Goal: Task Accomplishment & Management: Complete application form

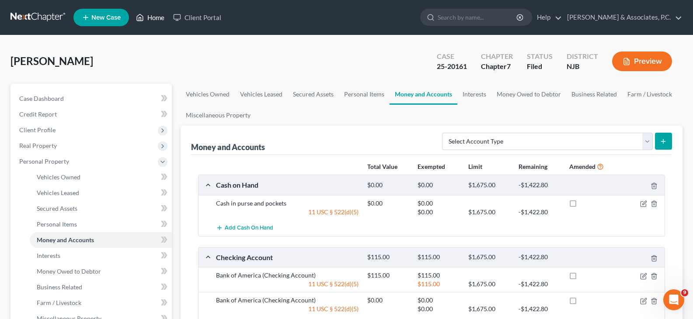
click at [156, 16] on link "Home" at bounding box center [150, 18] width 37 height 16
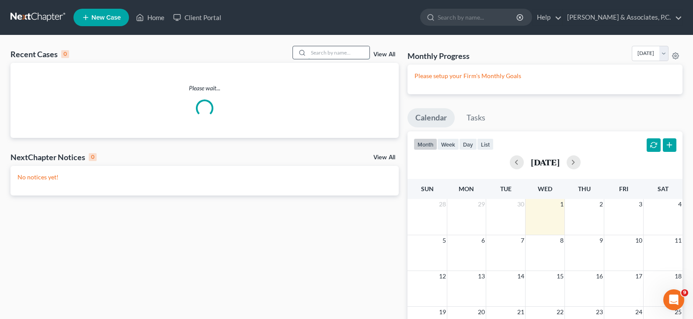
click at [324, 51] on input "search" at bounding box center [338, 52] width 61 height 13
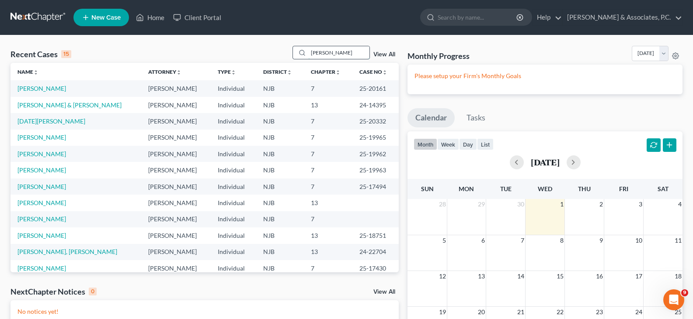
type input "[PERSON_NAME]"
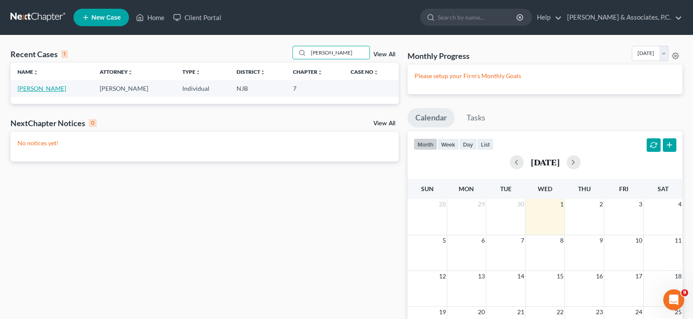
click at [34, 89] on link "[PERSON_NAME]" at bounding box center [41, 88] width 49 height 7
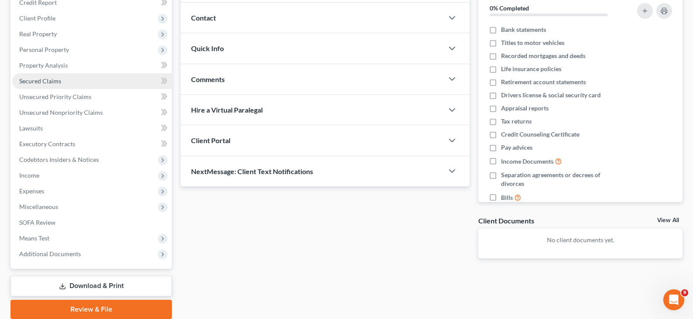
scroll to position [131, 0]
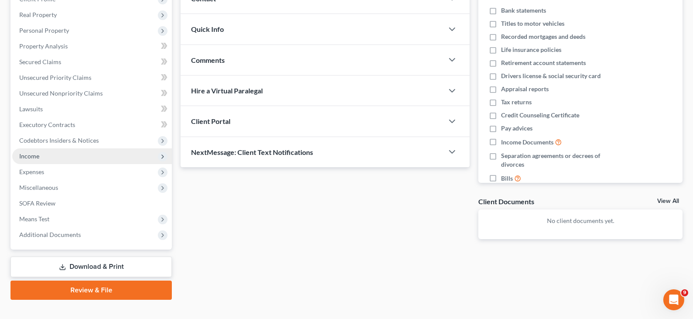
click at [33, 158] on span "Income" at bounding box center [29, 156] width 20 height 7
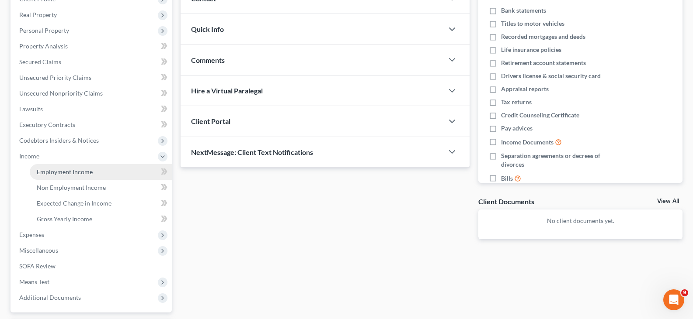
click at [51, 170] on span "Employment Income" at bounding box center [65, 171] width 56 height 7
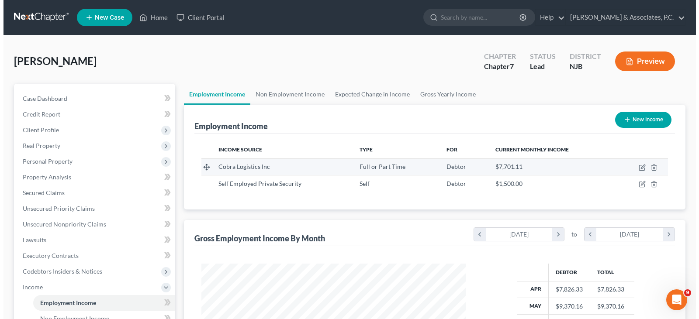
scroll to position [157, 282]
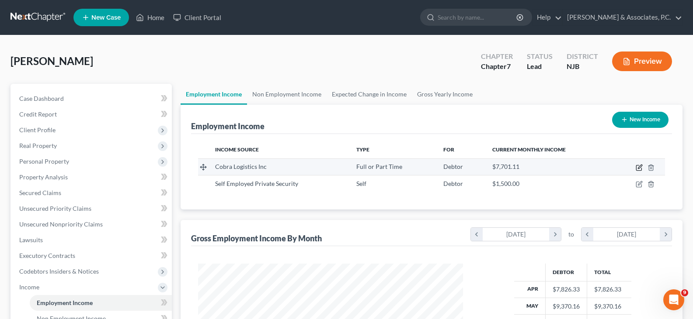
click at [637, 167] on icon "button" at bounding box center [638, 167] width 7 height 7
select select "0"
select select "33"
select select "3"
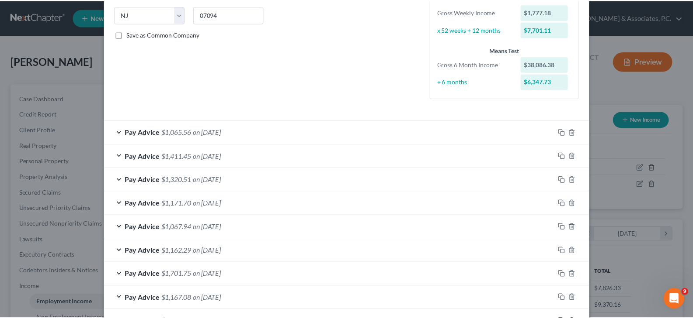
scroll to position [0, 0]
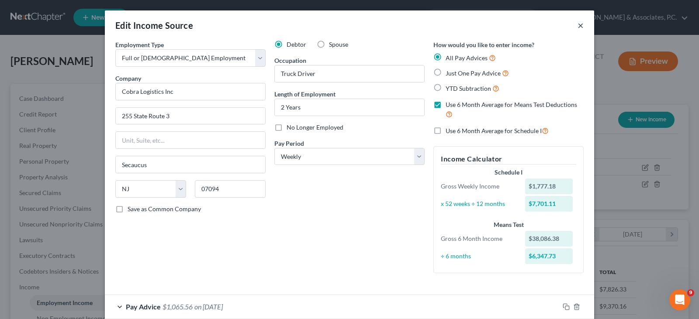
click at [579, 25] on button "×" at bounding box center [581, 25] width 6 height 10
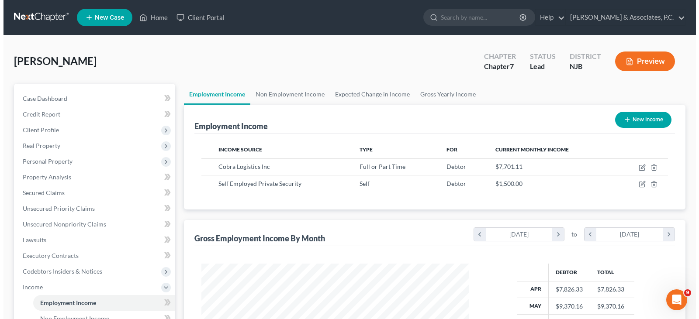
scroll to position [436851, 436725]
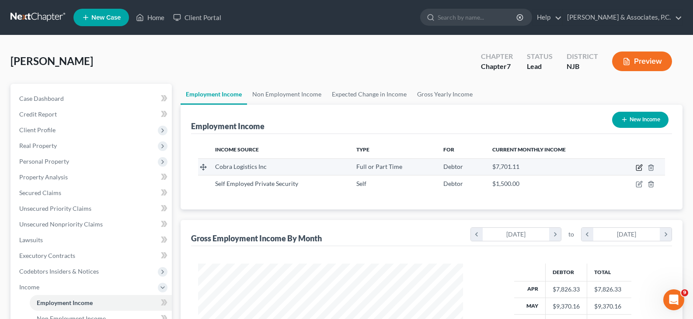
click at [638, 167] on icon "button" at bounding box center [638, 167] width 7 height 7
select select "0"
select select "33"
select select "3"
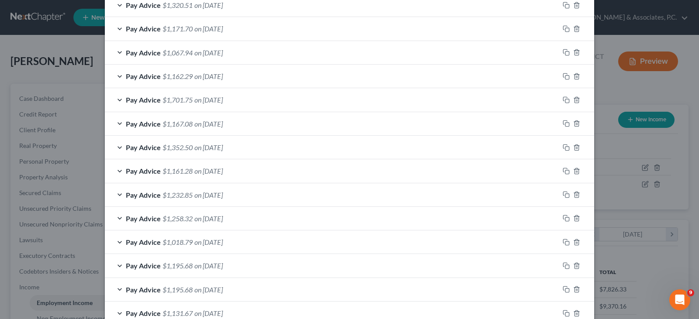
scroll to position [376, 0]
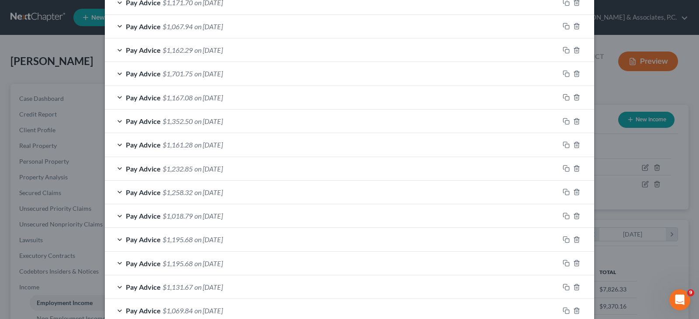
click at [221, 95] on span "on [DATE]" at bounding box center [208, 98] width 28 height 8
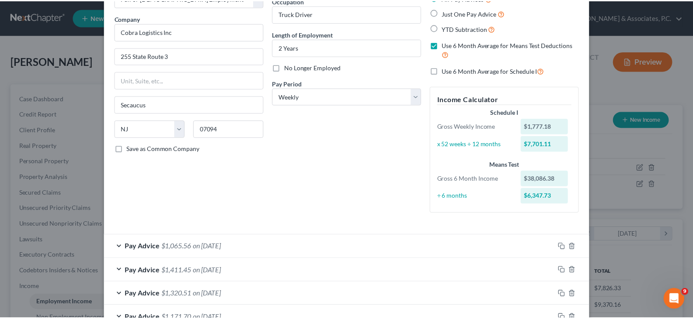
scroll to position [0, 0]
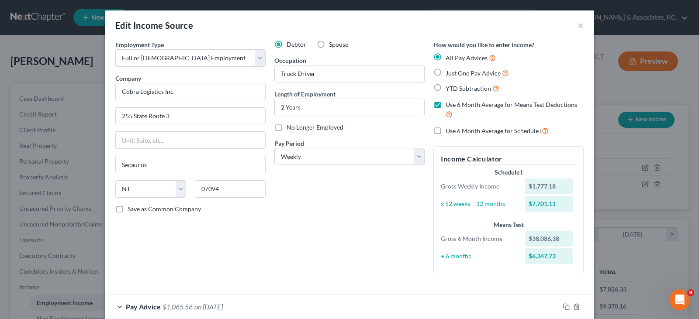
click at [347, 214] on div "Debtor Spouse Occupation Truck Driver Length of Employment 2 Years No Longer Em…" at bounding box center [349, 160] width 159 height 240
click at [578, 26] on button "×" at bounding box center [581, 25] width 6 height 10
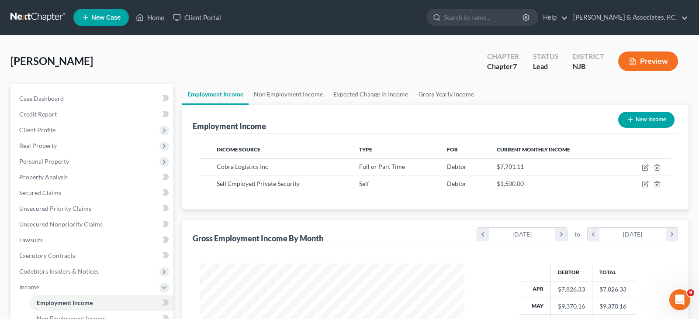
scroll to position [436851, 436725]
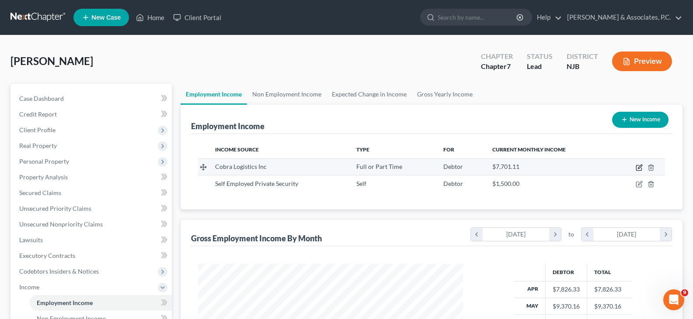
click at [638, 168] on icon "button" at bounding box center [640, 167] width 4 height 4
select select "0"
select select "33"
select select "3"
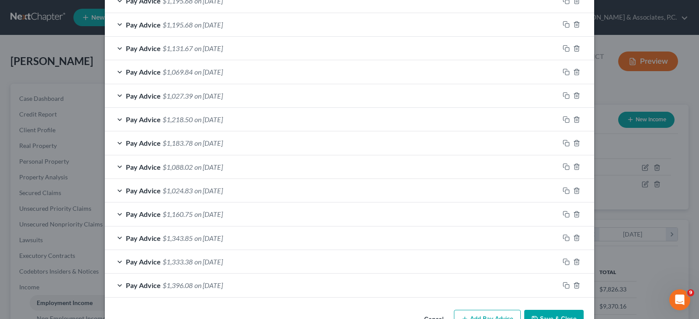
scroll to position [641, 0]
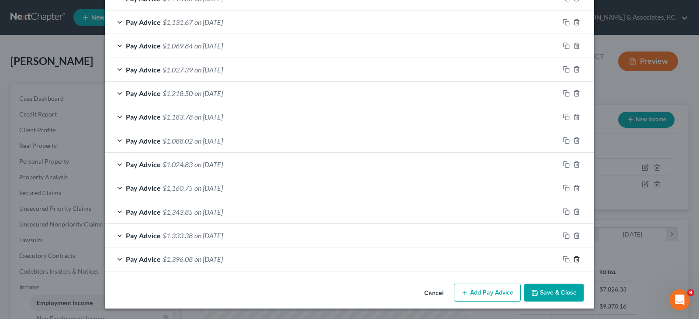
click at [574, 258] on polyline "button" at bounding box center [576, 258] width 5 height 0
click at [574, 257] on polyline "button" at bounding box center [576, 257] width 5 height 0
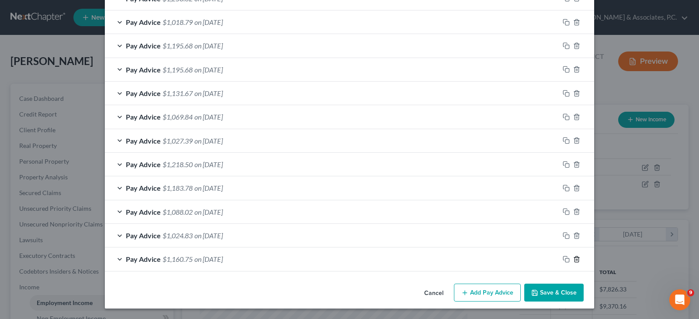
click at [575, 257] on icon "button" at bounding box center [577, 260] width 4 height 6
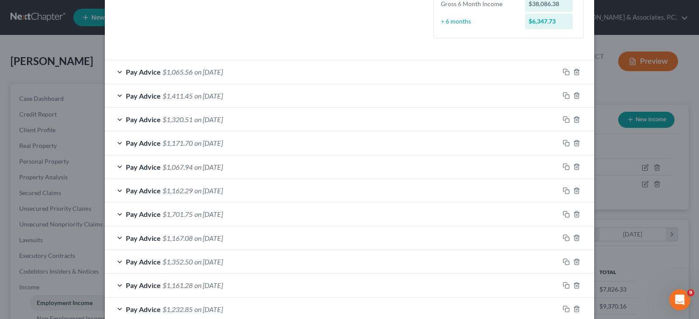
scroll to position [197, 0]
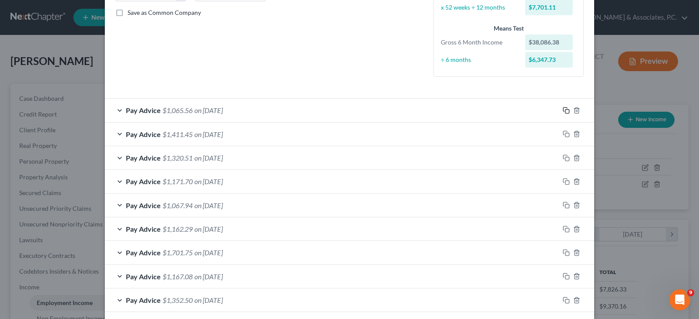
drag, startPoint x: 564, startPoint y: 109, endPoint x: 219, endPoint y: 97, distance: 345.0
click at [563, 109] on icon "button" at bounding box center [566, 110] width 7 height 7
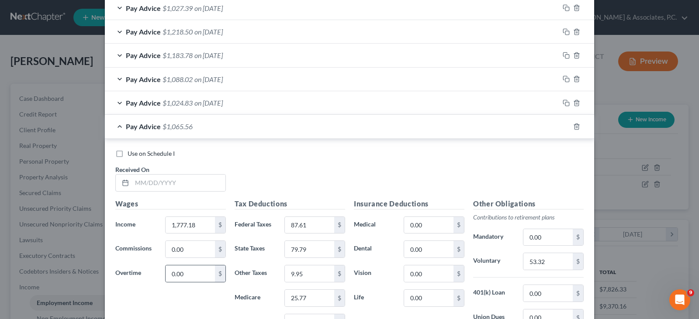
scroll to position [808, 0]
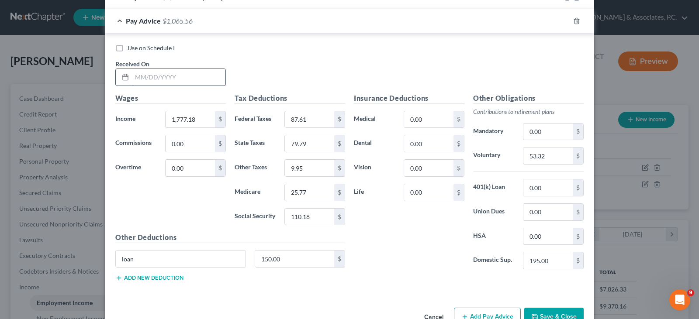
click at [187, 73] on input "text" at bounding box center [179, 77] width 94 height 17
type input "[DATE]"
type input "1,207.68"
type input "74.88"
click at [313, 189] on input "25.77" at bounding box center [309, 192] width 49 height 17
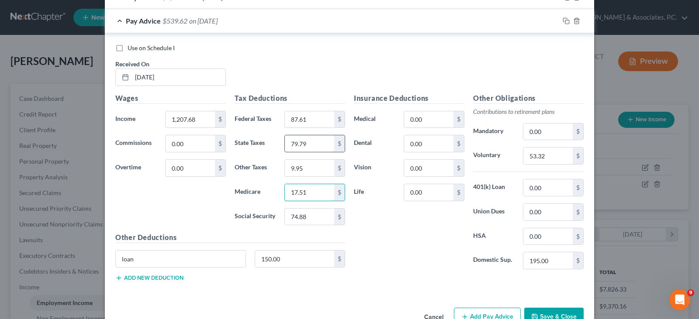
type input "17.51"
click at [317, 142] on input "79.79" at bounding box center [309, 143] width 49 height 17
type input "9.54"
click at [321, 117] on input "87.61" at bounding box center [309, 119] width 49 height 17
type input "9.54"
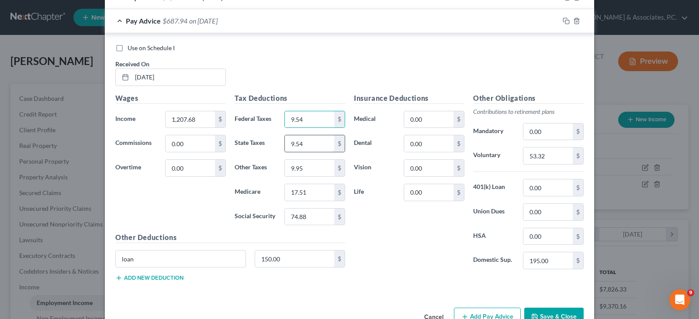
click at [311, 147] on input "9.54" at bounding box center [309, 143] width 49 height 17
type input "42.03"
click at [310, 166] on input "9.95" at bounding box center [309, 168] width 49 height 17
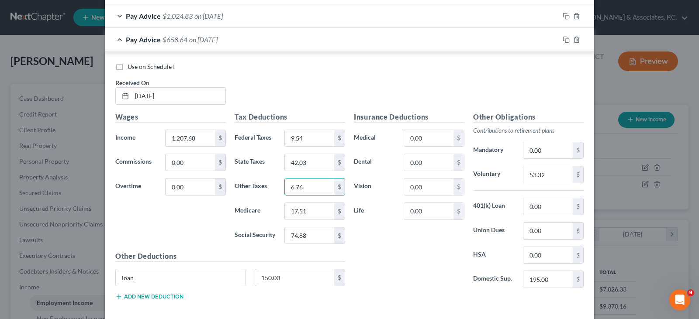
scroll to position [833, 0]
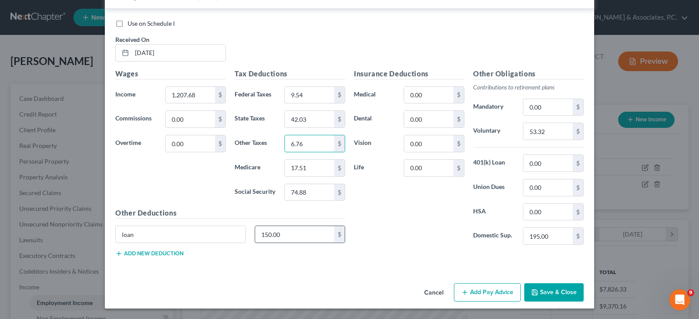
type input "6.76"
click at [165, 233] on input "loan" at bounding box center [181, 234] width 130 height 17
type input "l"
click at [556, 135] on input "53.32" at bounding box center [548, 131] width 49 height 17
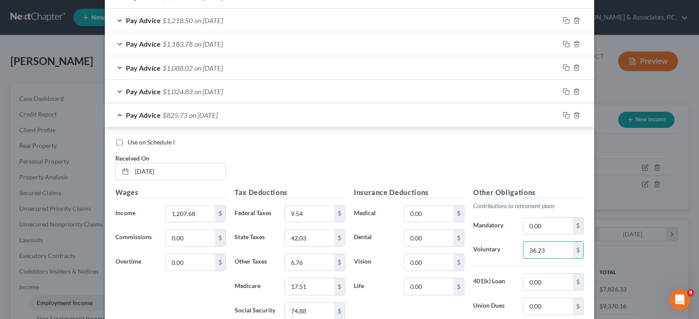
scroll to position [702, 0]
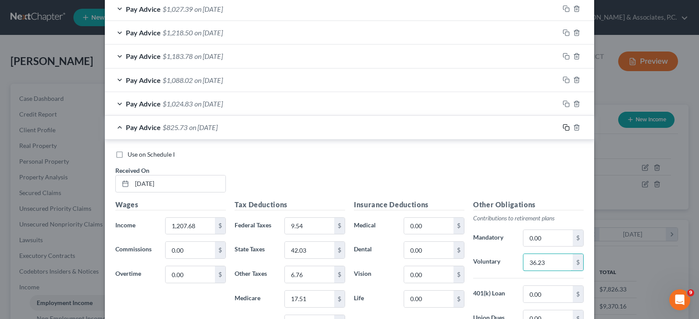
type input "36.23"
click at [564, 127] on icon "button" at bounding box center [566, 127] width 7 height 7
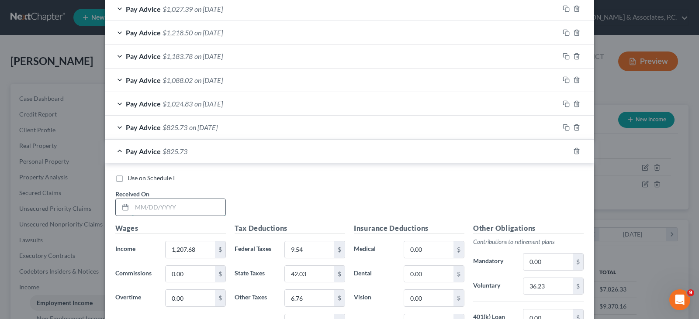
drag, startPoint x: 169, startPoint y: 207, endPoint x: 173, endPoint y: 214, distance: 7.9
click at [169, 207] on input "text" at bounding box center [179, 207] width 94 height 17
type input "[DATE]"
click at [206, 247] on input "1,207.68" at bounding box center [190, 250] width 49 height 17
type input "1,223.09"
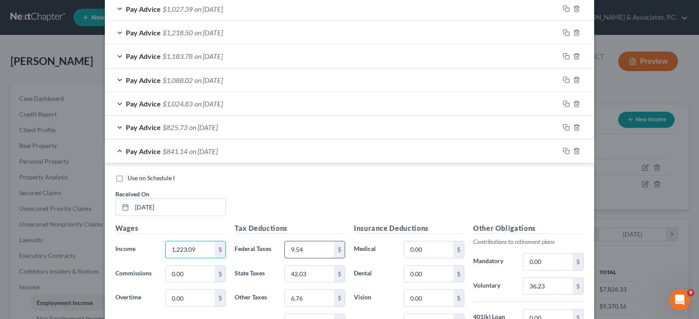
click at [303, 247] on input "9.54" at bounding box center [309, 250] width 49 height 17
type input "11.39"
click at [317, 271] on input "42.03" at bounding box center [309, 274] width 49 height 17
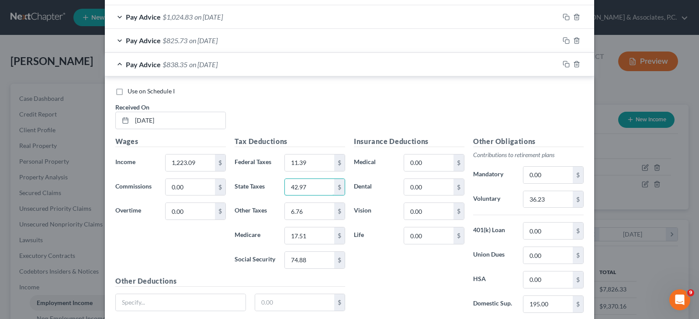
scroll to position [789, 0]
type input "42.97"
click at [322, 212] on input "6.76" at bounding box center [309, 211] width 49 height 17
type input "6.86"
click at [555, 201] on input "36.23" at bounding box center [548, 199] width 49 height 17
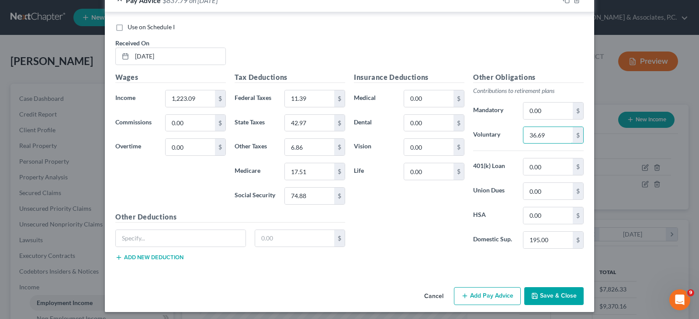
scroll to position [857, 0]
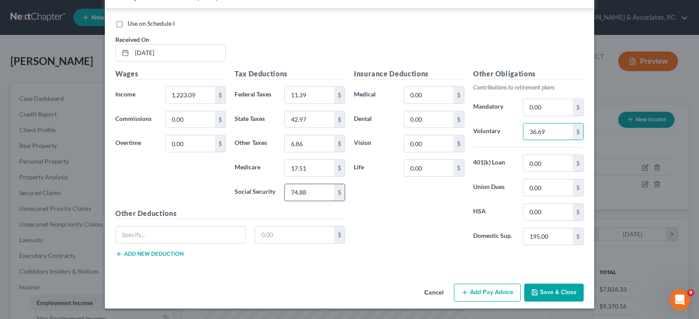
type input "36.69"
click at [309, 197] on input "74.88" at bounding box center [309, 192] width 49 height 17
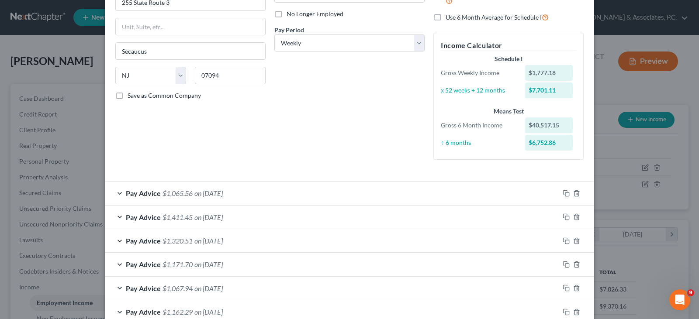
scroll to position [0, 0]
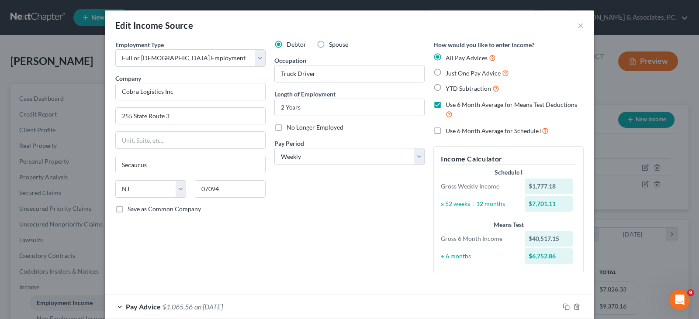
type input "75.83"
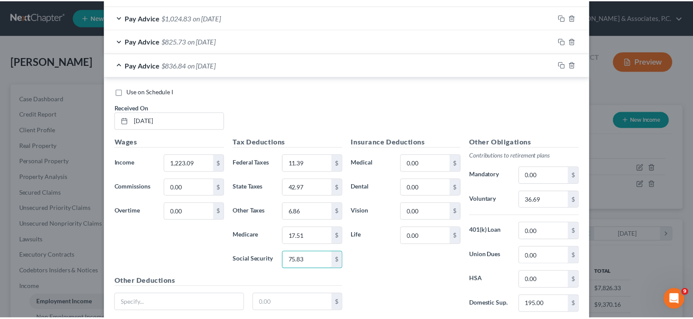
scroll to position [857, 0]
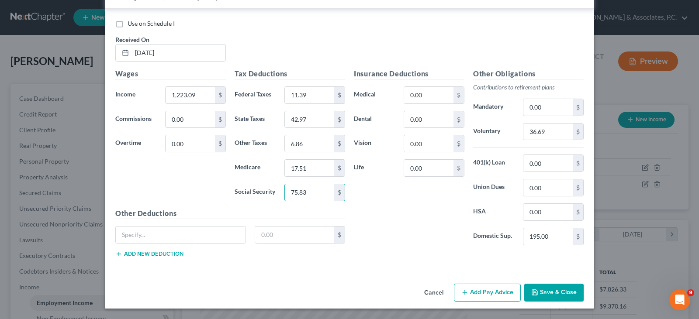
click at [560, 290] on button "Save & Close" at bounding box center [553, 293] width 59 height 18
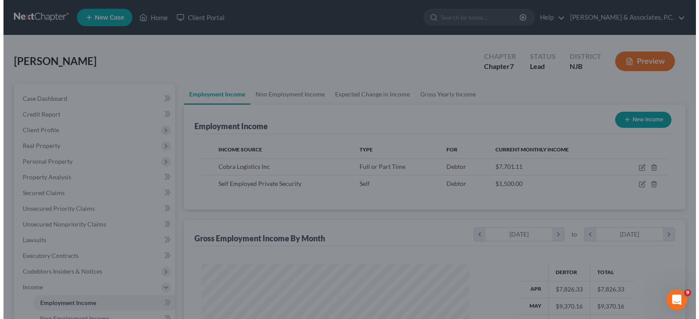
scroll to position [436851, 436725]
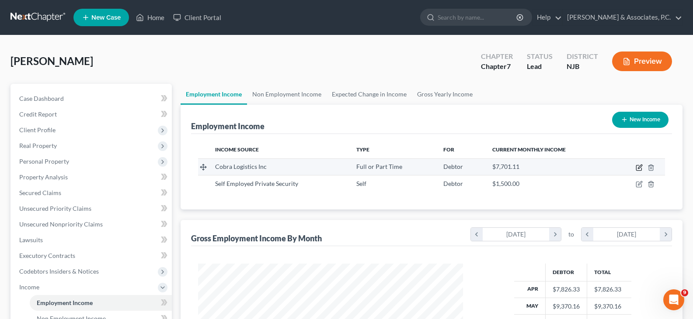
click at [638, 168] on icon "button" at bounding box center [638, 167] width 7 height 7
select select "0"
select select "33"
select select "3"
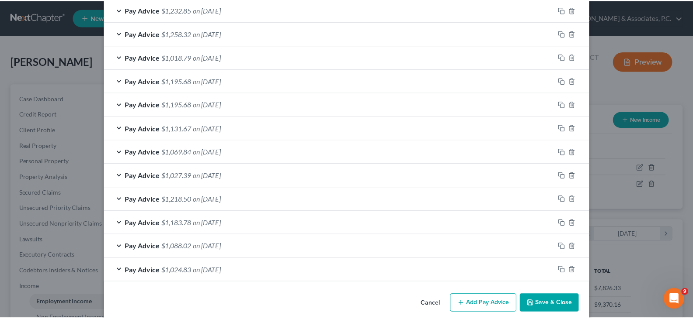
scroll to position [594, 0]
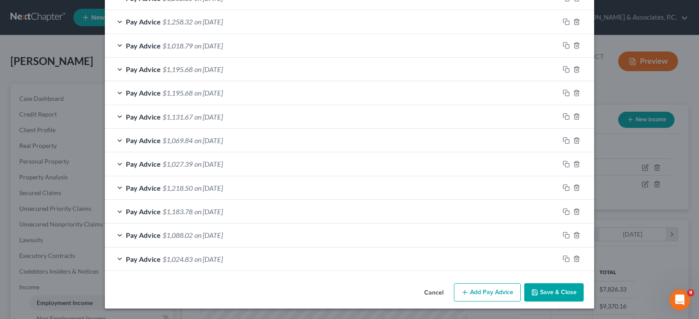
click at [556, 287] on button "Save & Close" at bounding box center [553, 293] width 59 height 18
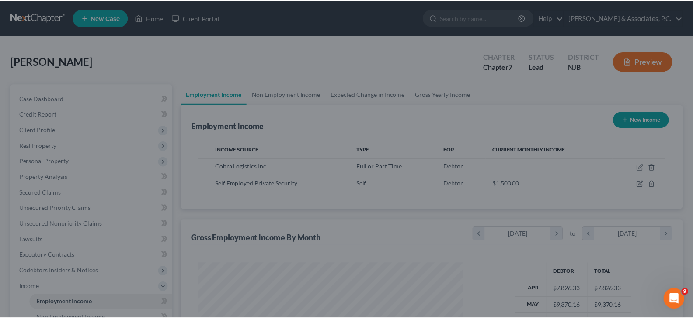
scroll to position [436851, 436725]
